Goal: Task Accomplishment & Management: Use online tool/utility

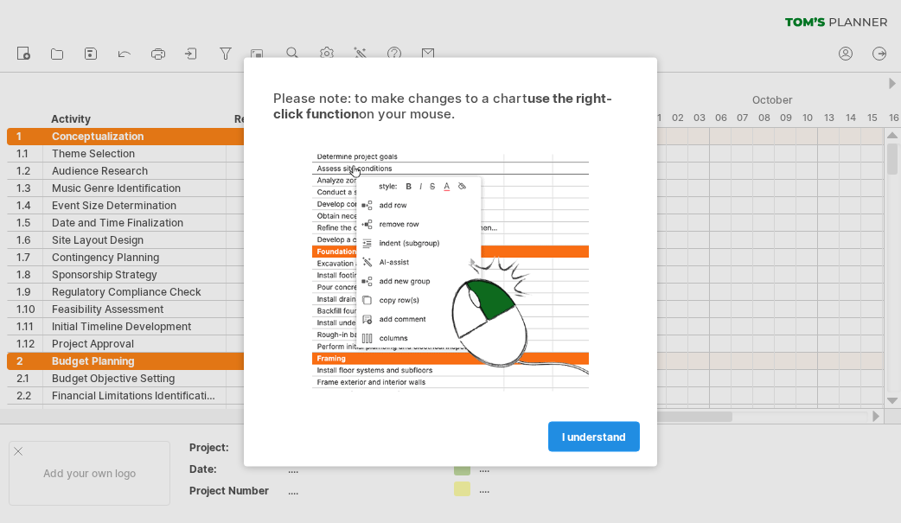
click at [599, 446] on link "I understand" at bounding box center [594, 436] width 92 height 30
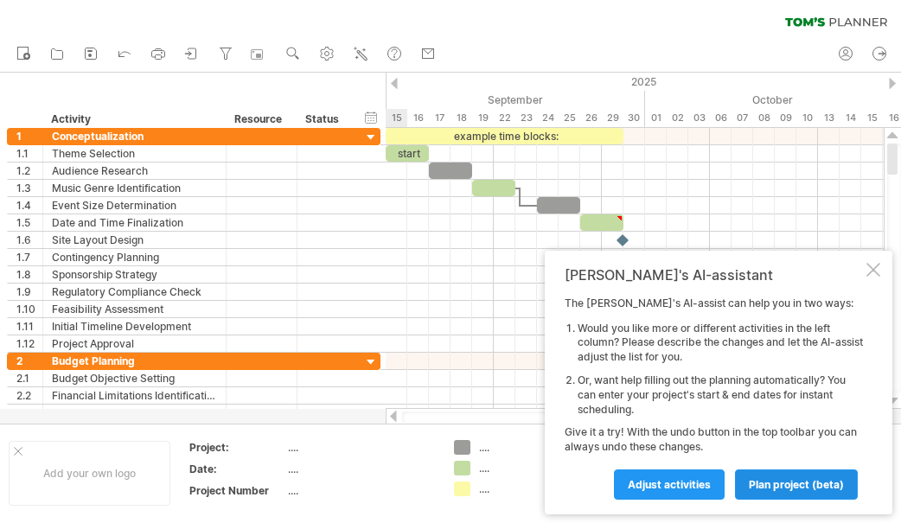
click at [820, 486] on span "plan project (beta)" at bounding box center [796, 484] width 95 height 13
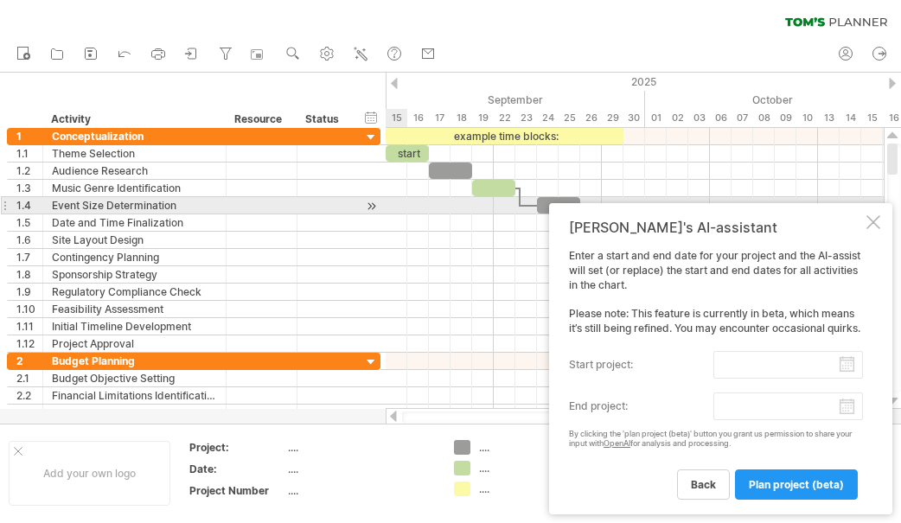
click at [877, 215] on div at bounding box center [874, 222] width 14 height 14
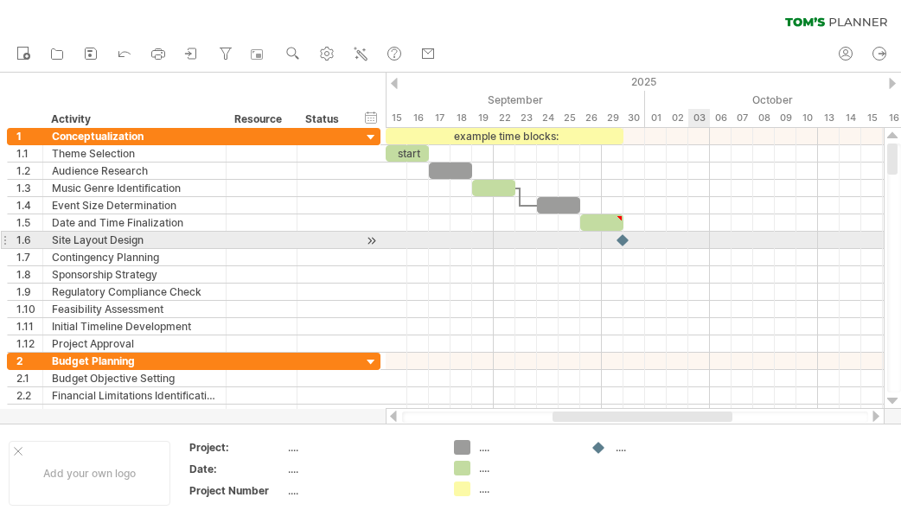
click at [702, 233] on div at bounding box center [635, 240] width 498 height 17
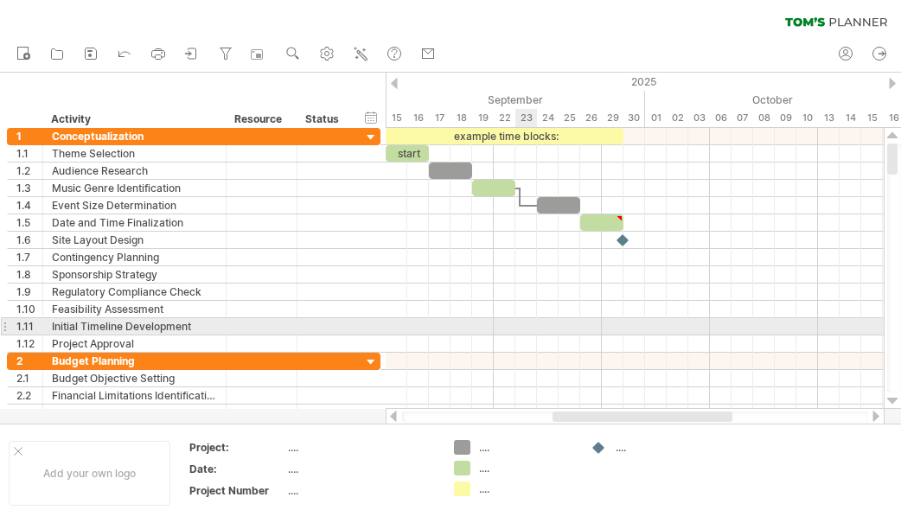
click at [526, 325] on div at bounding box center [635, 326] width 498 height 17
click at [230, 323] on div at bounding box center [262, 326] width 71 height 16
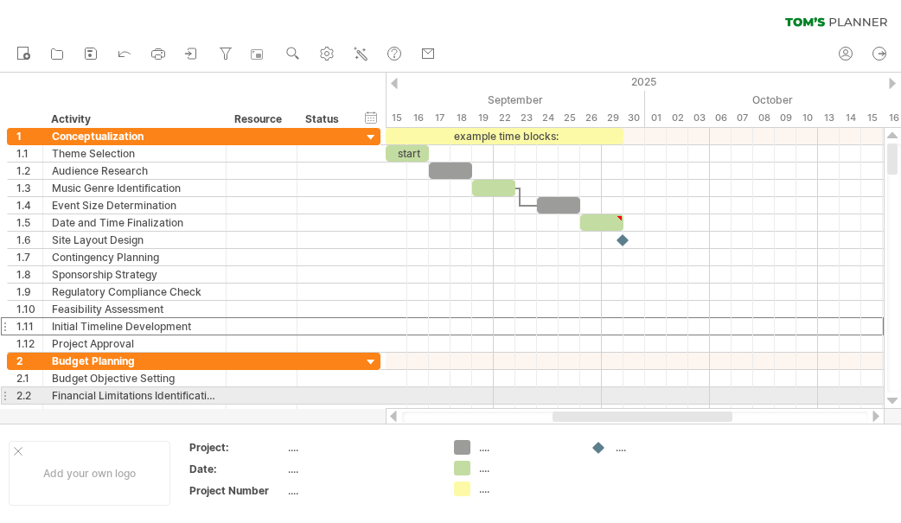
click at [892, 402] on div at bounding box center [892, 401] width 11 height 14
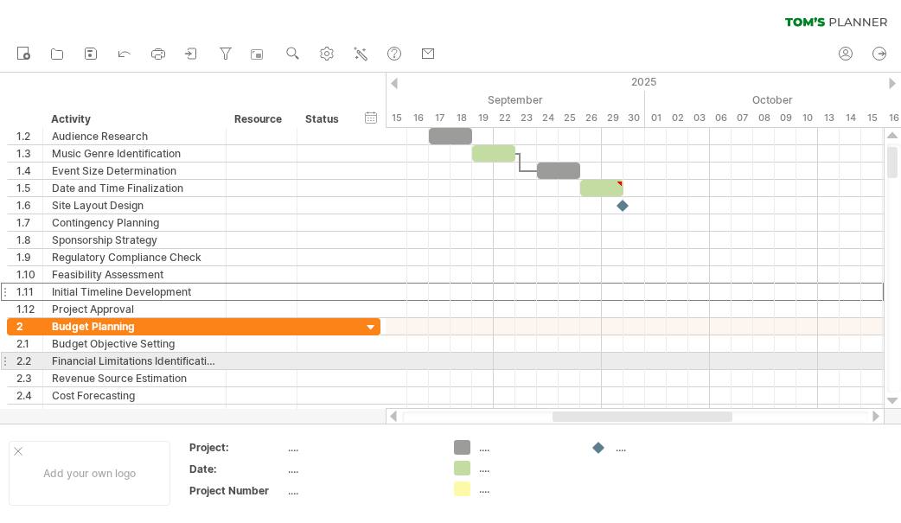
click at [892, 402] on div at bounding box center [892, 401] width 11 height 14
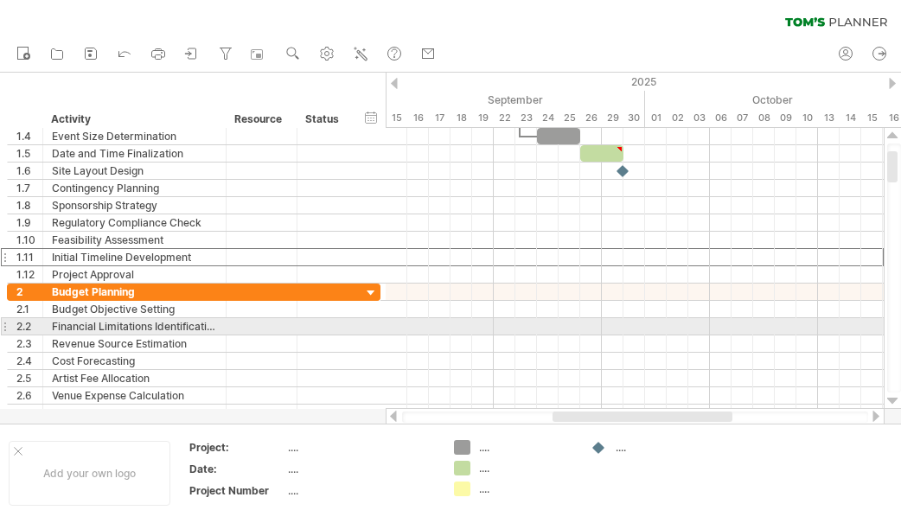
click at [892, 402] on div at bounding box center [892, 401] width 11 height 14
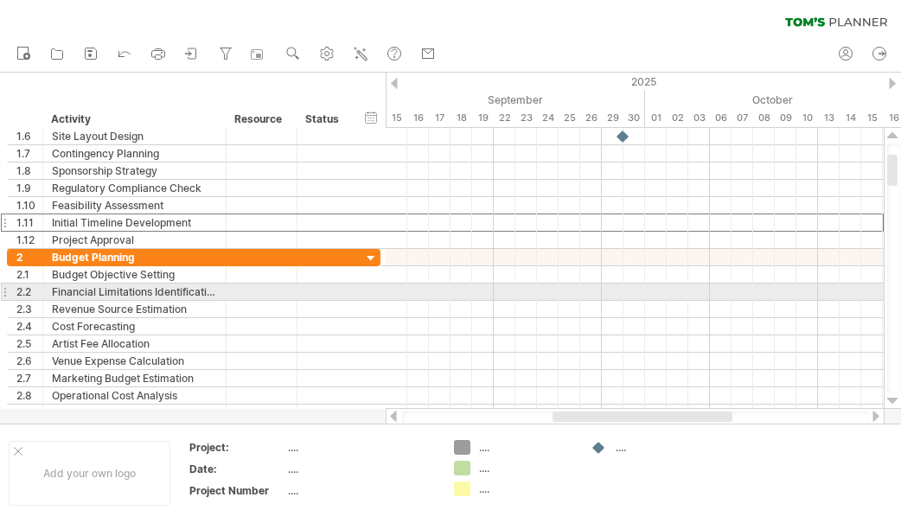
click at [892, 402] on div at bounding box center [892, 401] width 11 height 14
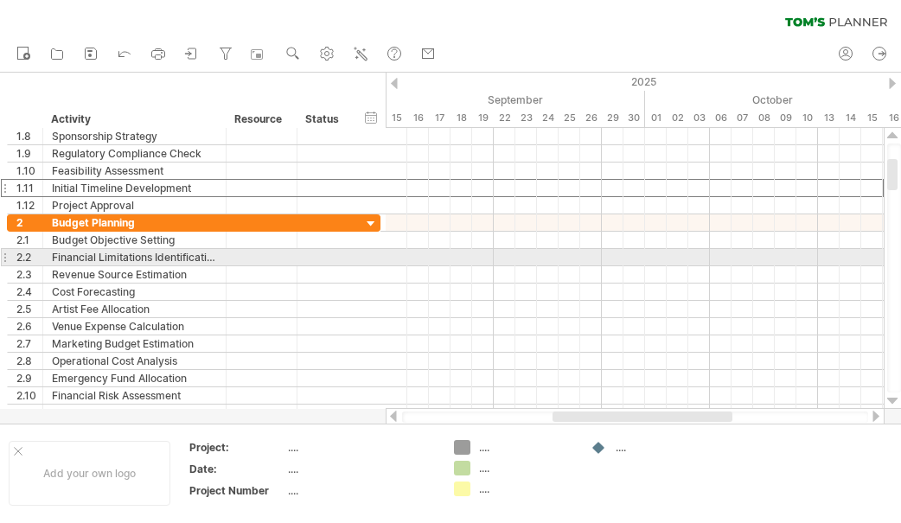
click at [892, 402] on div at bounding box center [892, 401] width 11 height 14
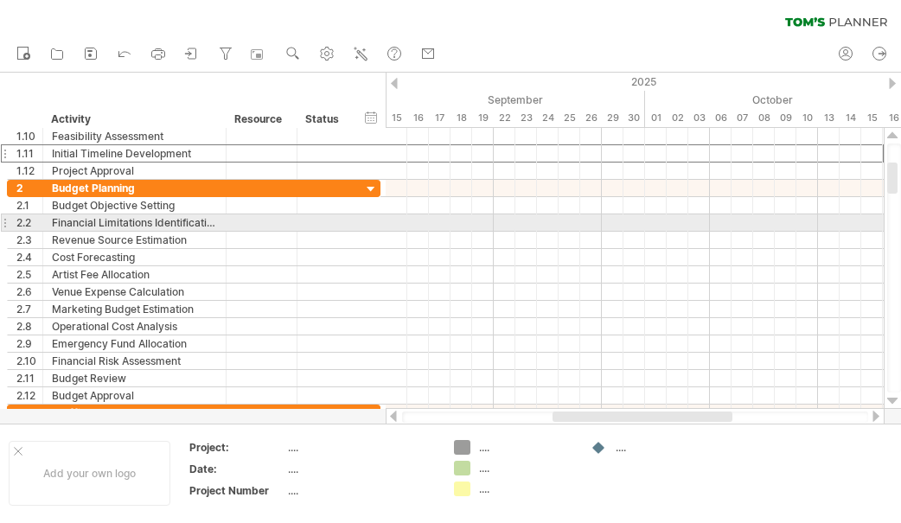
click at [892, 402] on div at bounding box center [892, 401] width 11 height 14
